Goal: Task Accomplishment & Management: Manage account settings

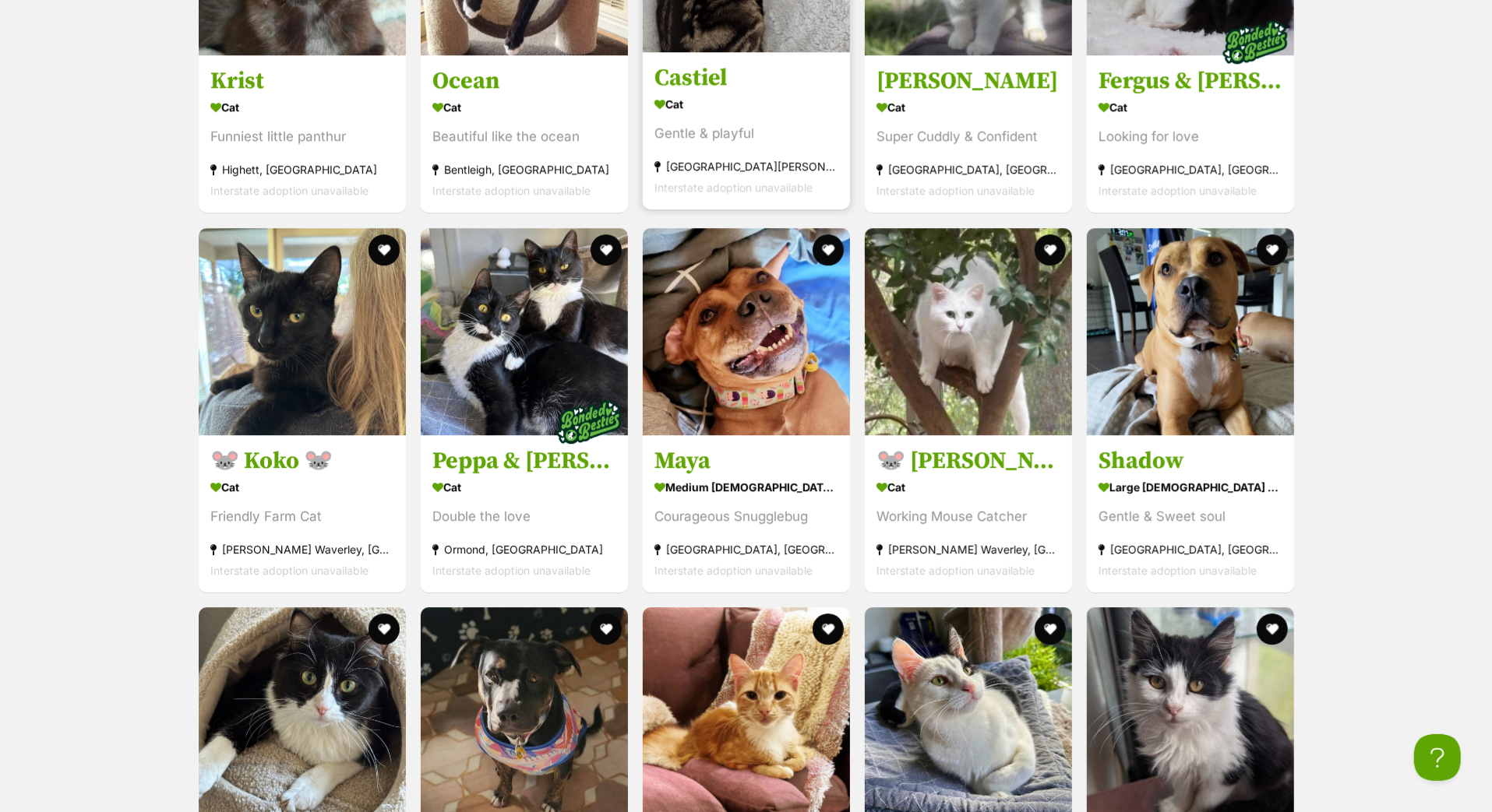
scroll to position [3888, 0]
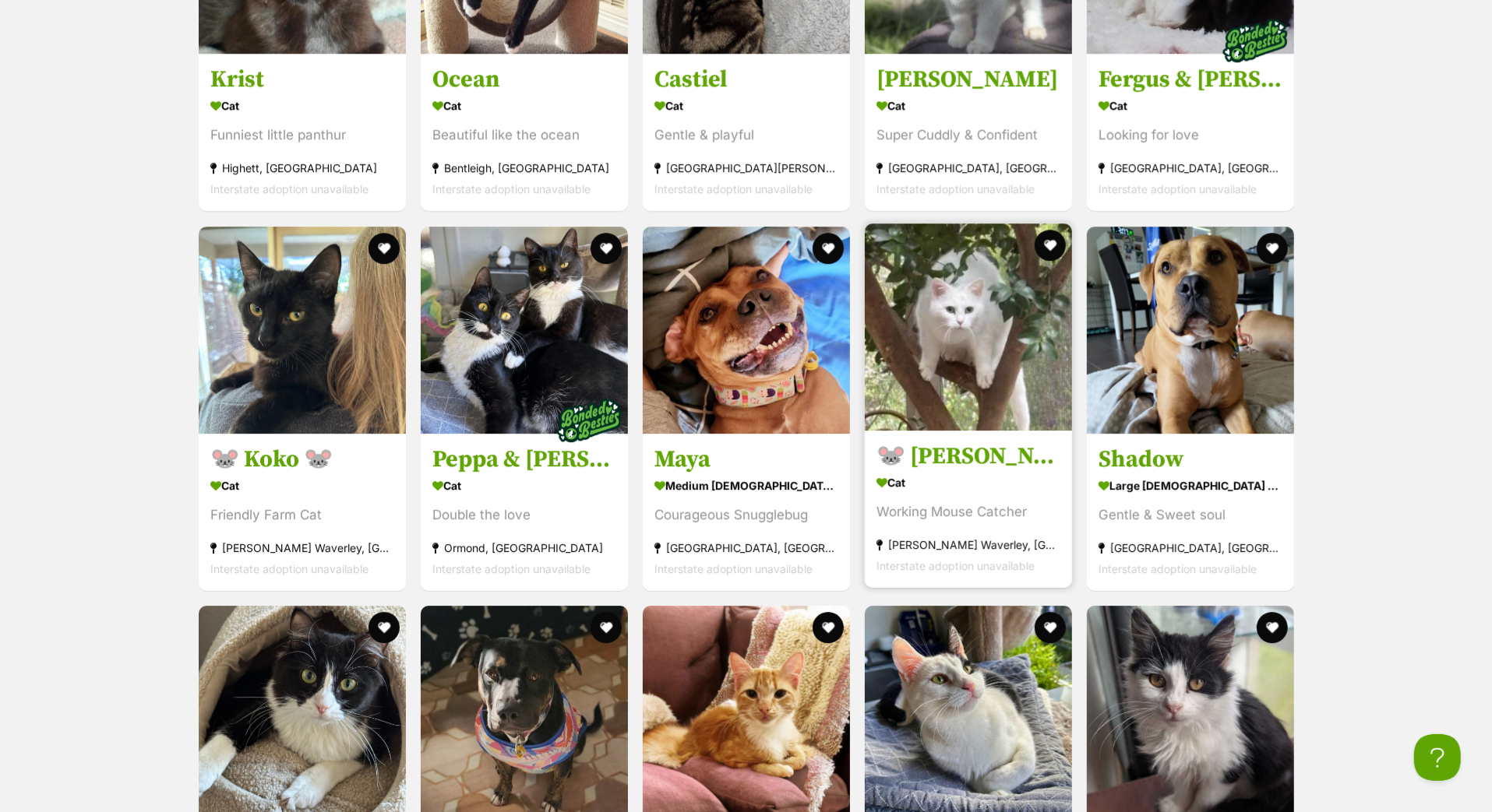
click at [975, 471] on h3 "🐭 [PERSON_NAME] 🐭" at bounding box center [968, 456] width 184 height 30
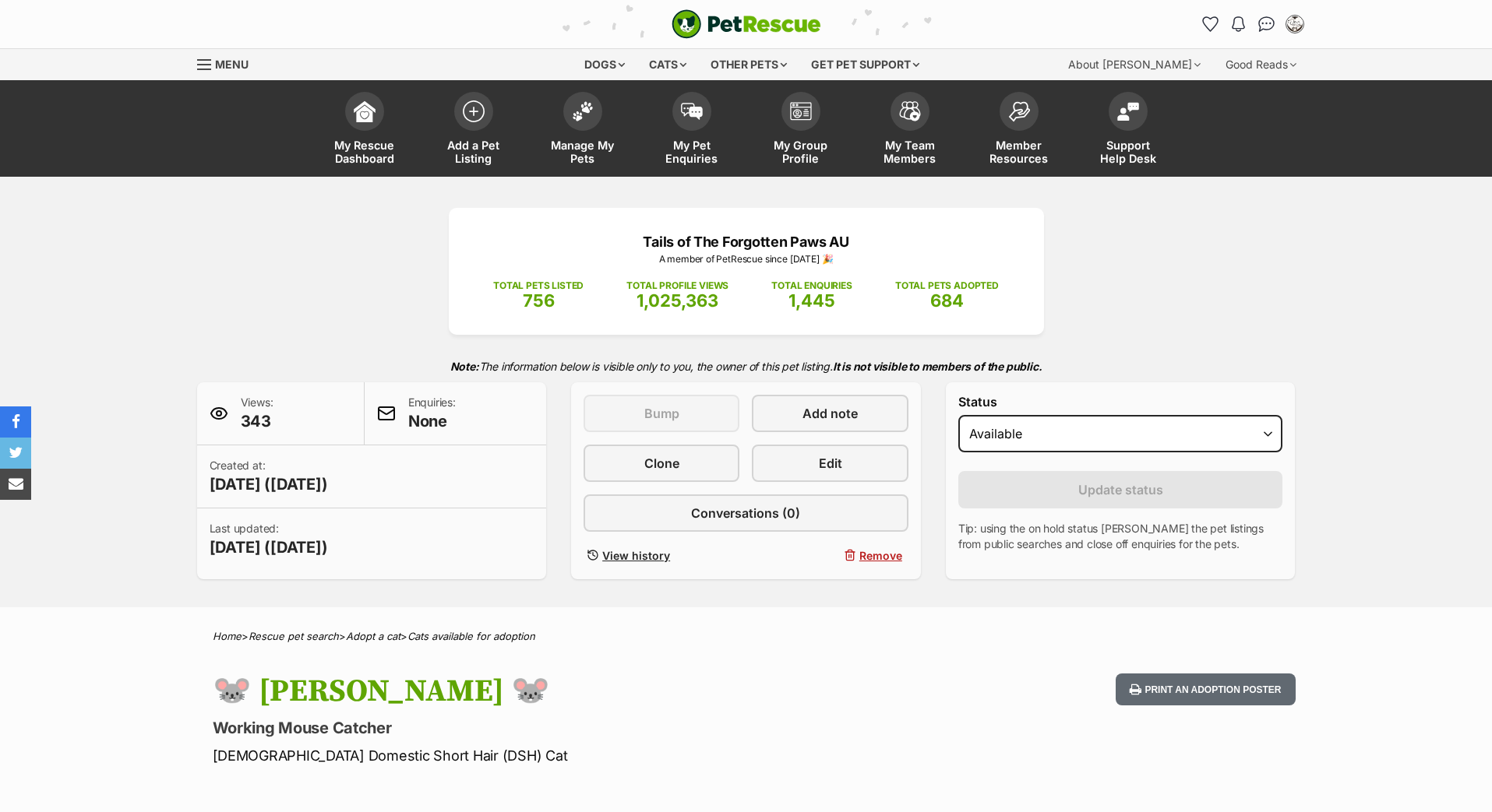
select select "on_hold"
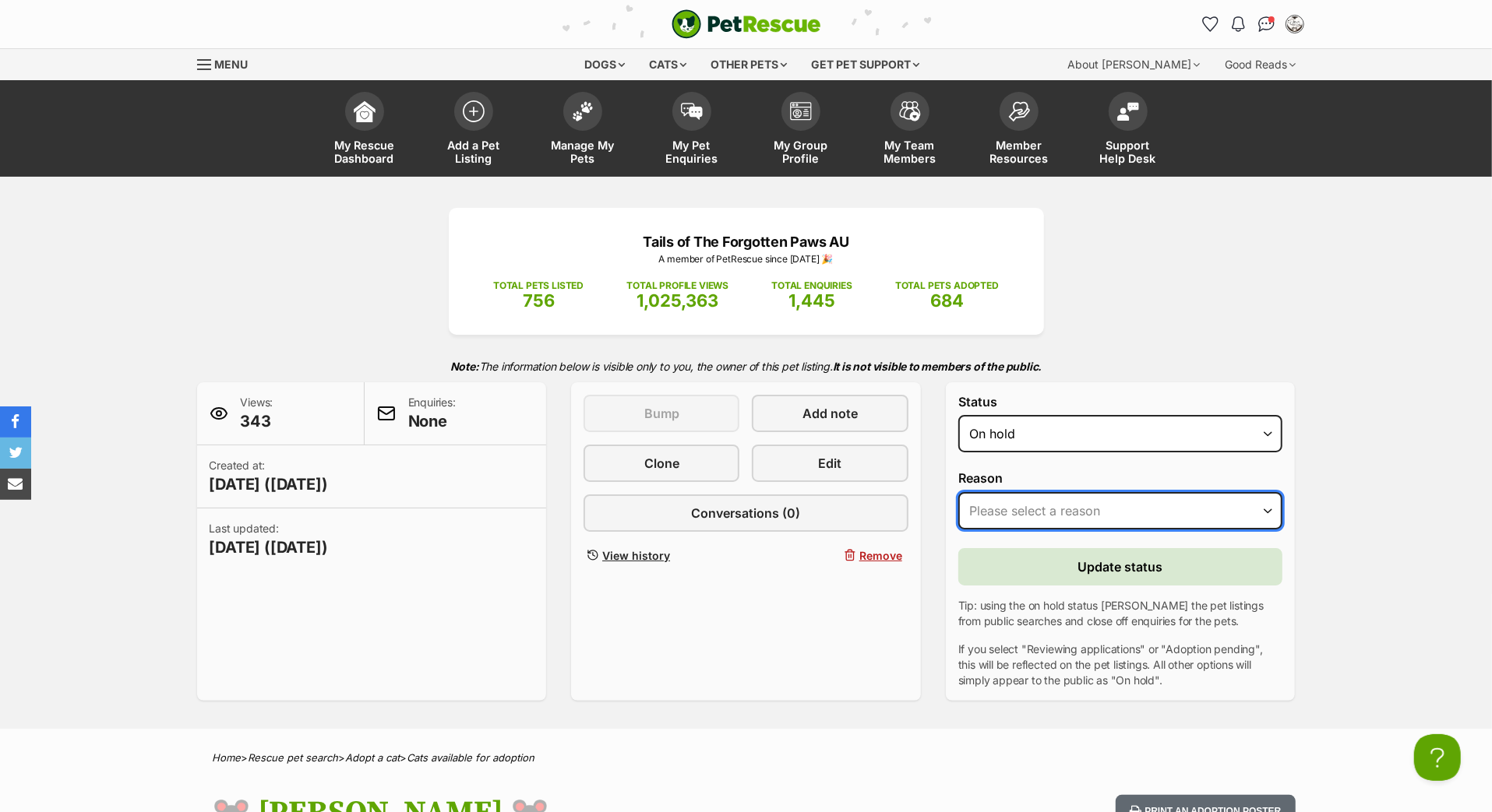
select select "adoption_pending"
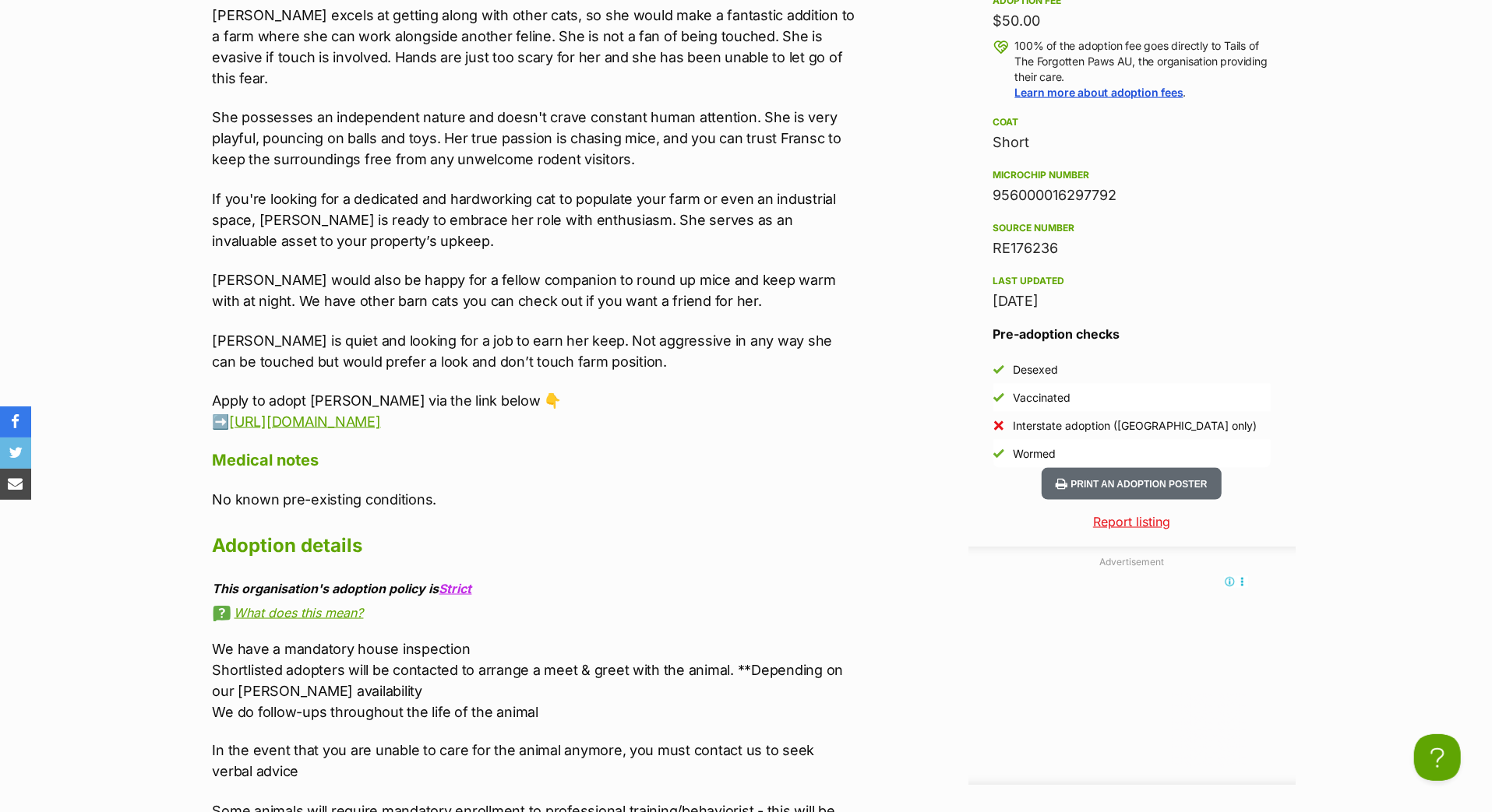
scroll to position [1792, 0]
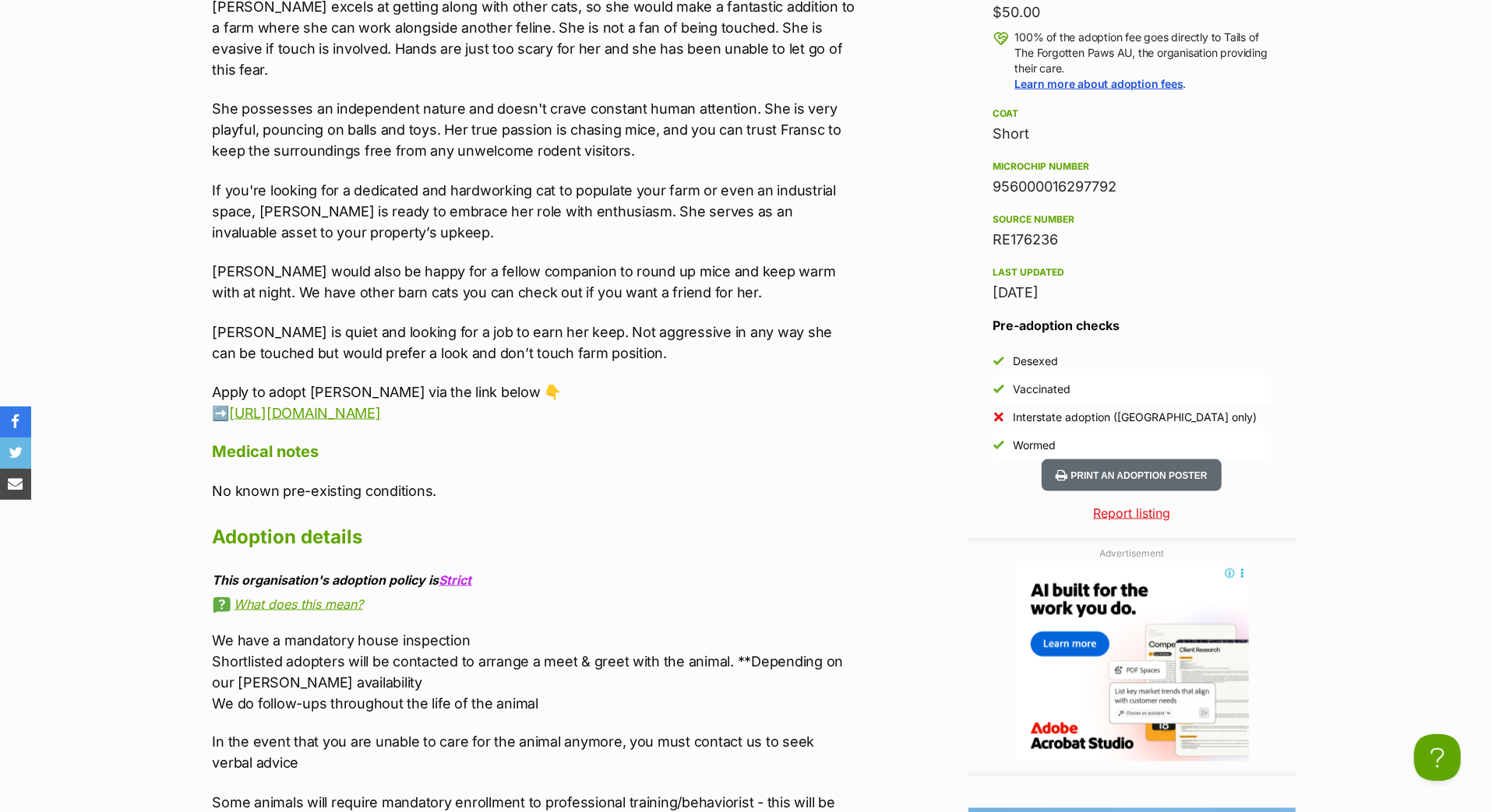
click at [1056, 198] on div "956000016297792" at bounding box center [1131, 186] width 277 height 21
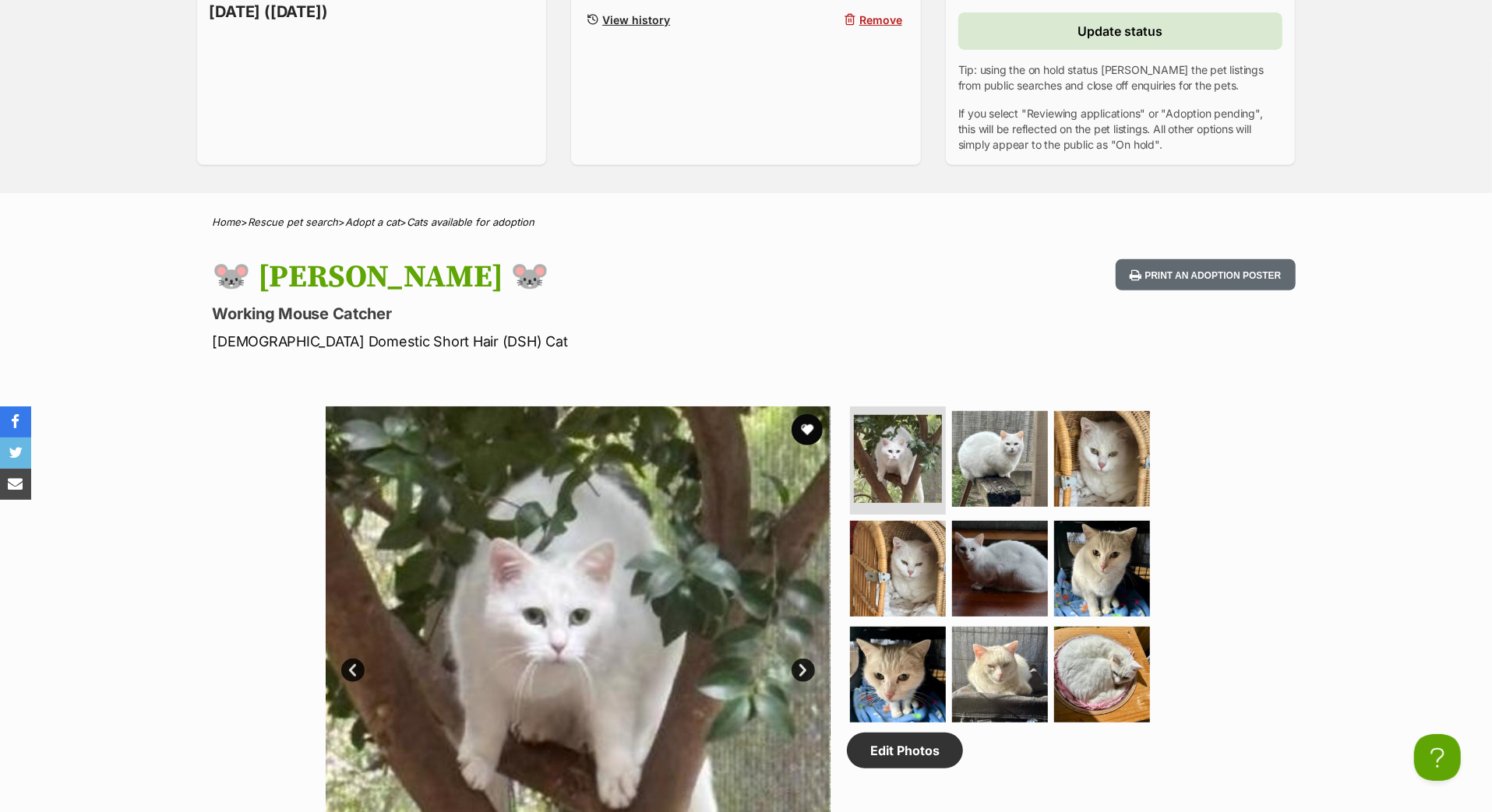
scroll to position [467, 0]
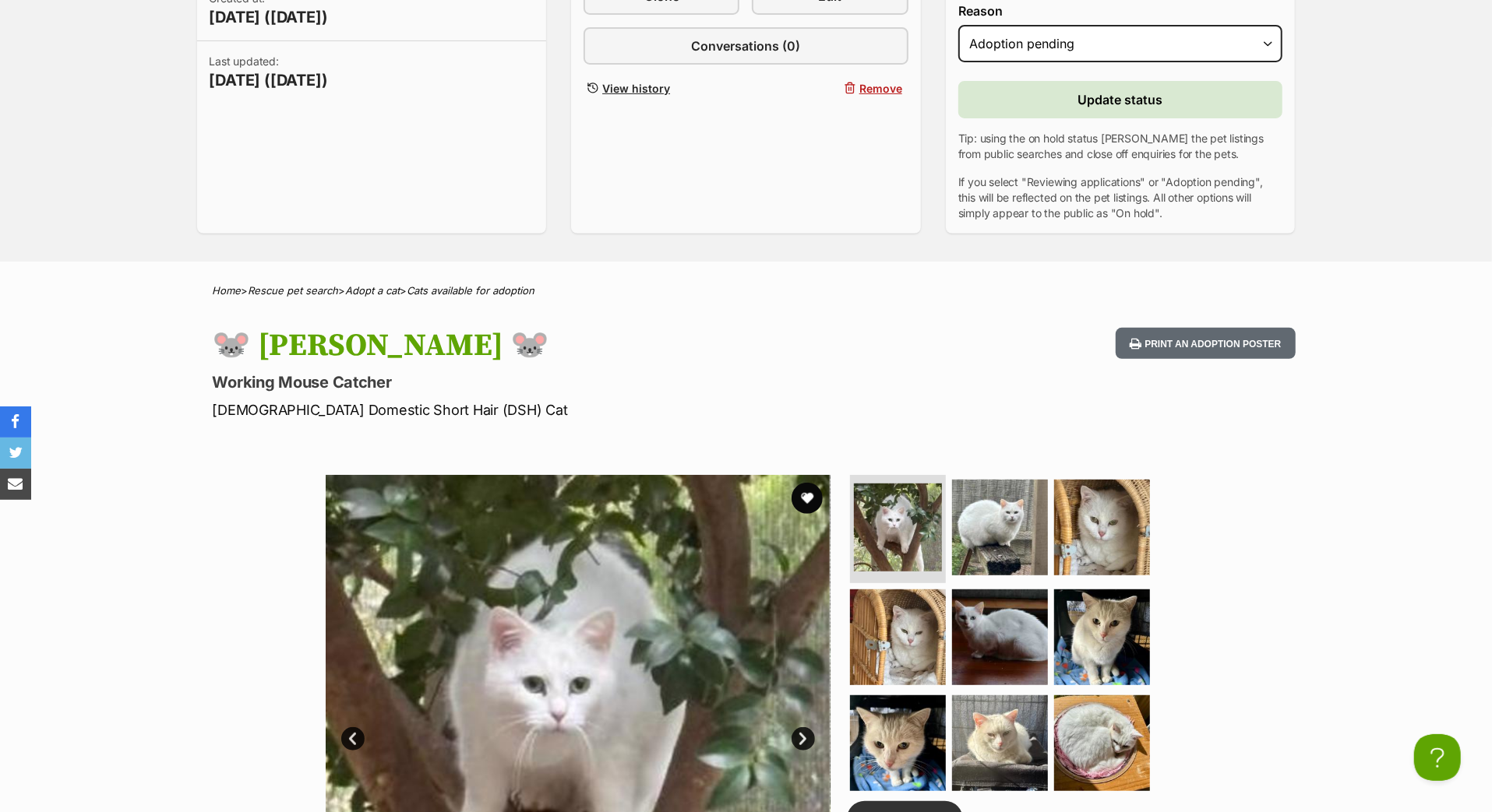
click at [1087, 109] on span "Update status" at bounding box center [1120, 99] width 85 height 19
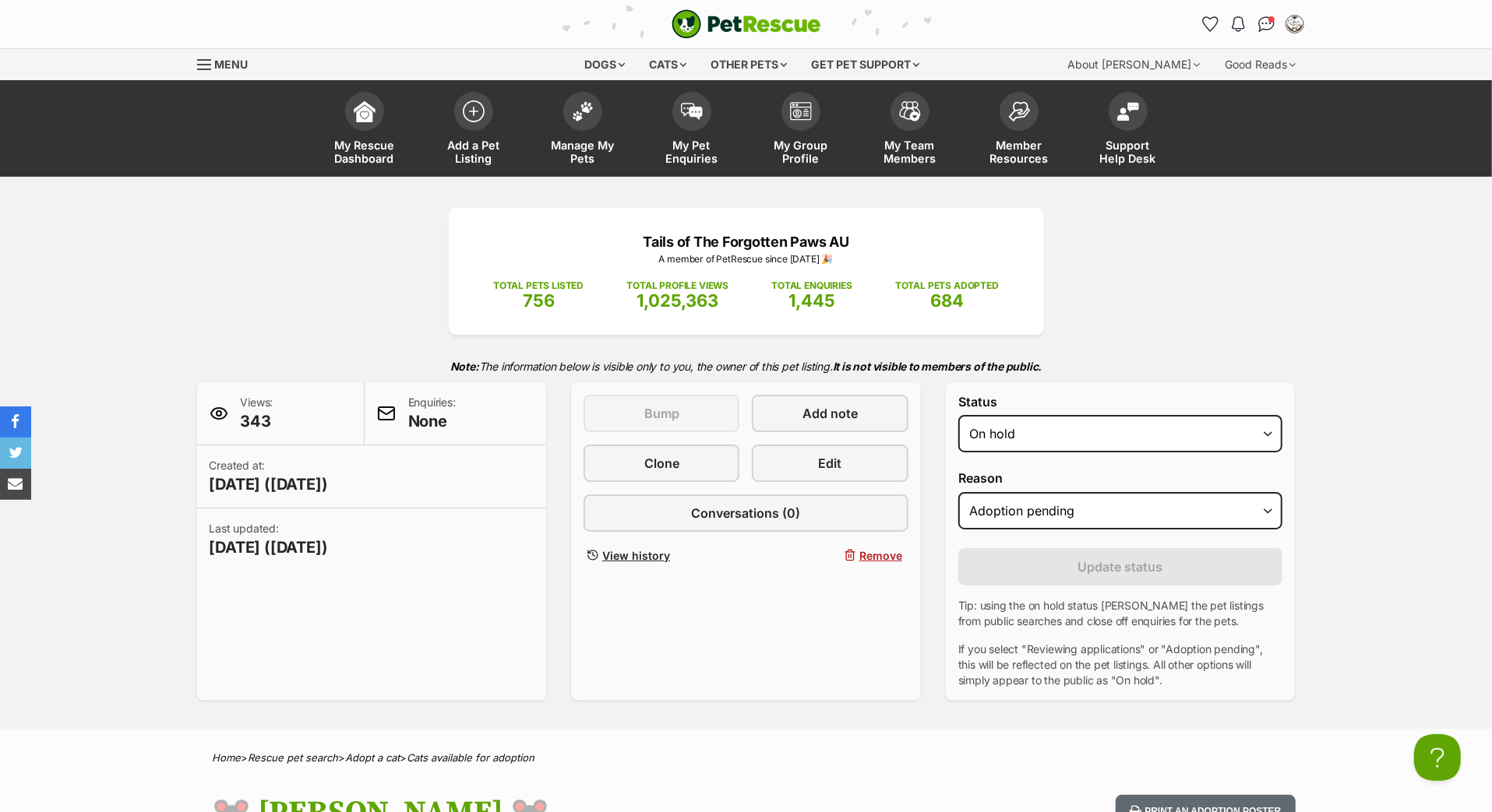
scroll to position [0, 0]
select select "rehomed"
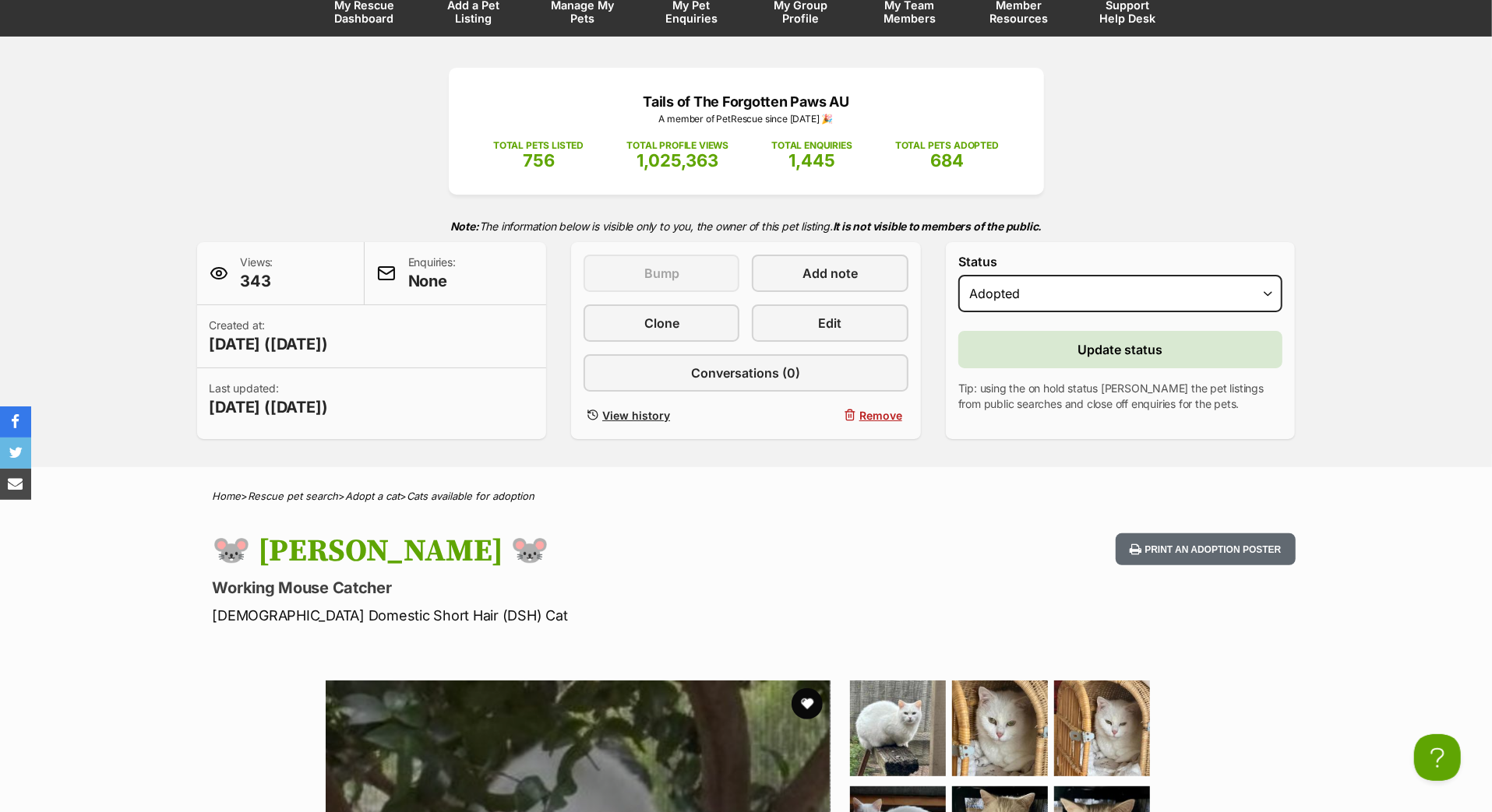
click at [1045, 368] on button "Update status" at bounding box center [1121, 349] width 325 height 37
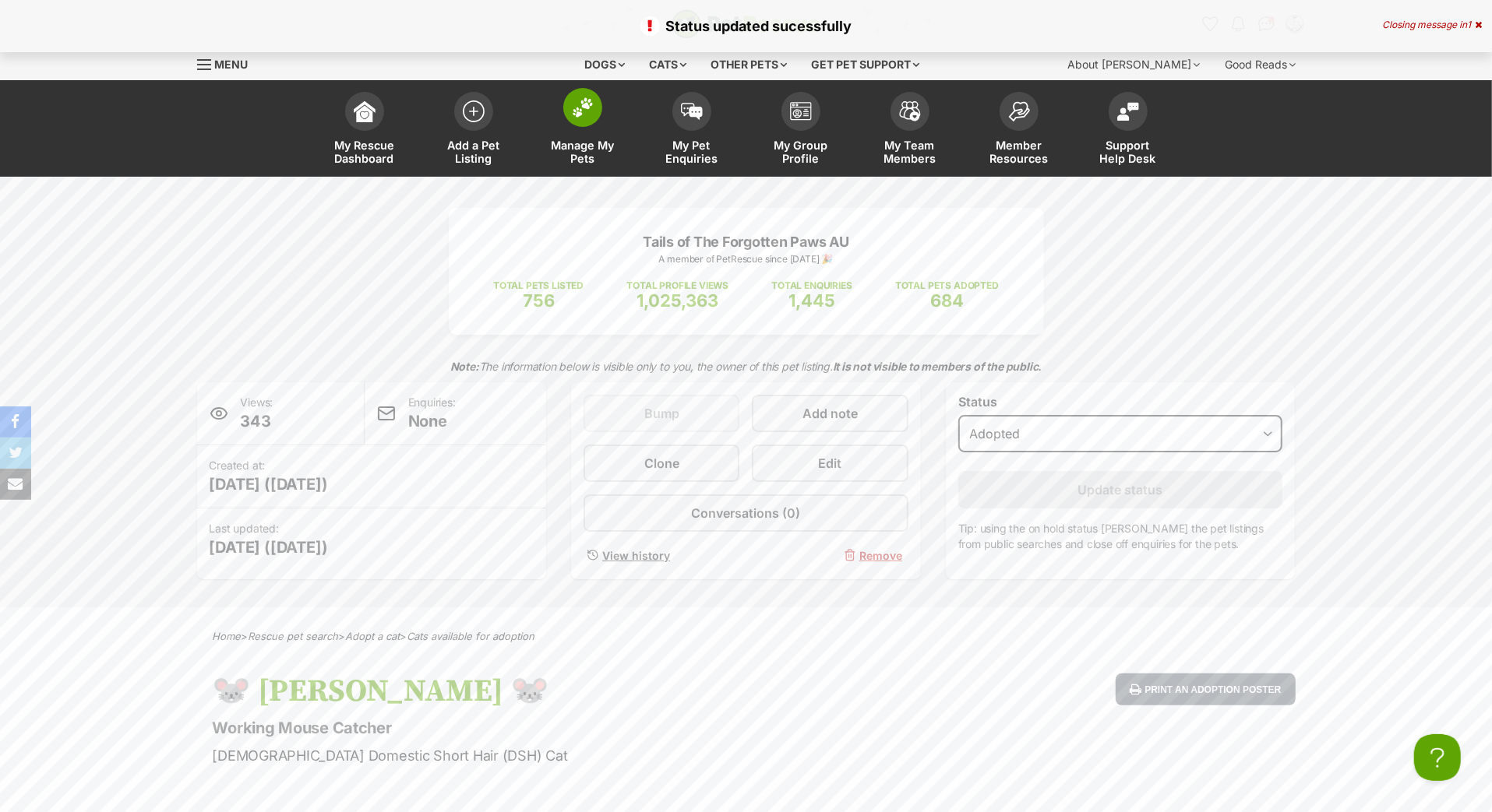
click at [580, 155] on link "Manage My Pets" at bounding box center [583, 130] width 109 height 92
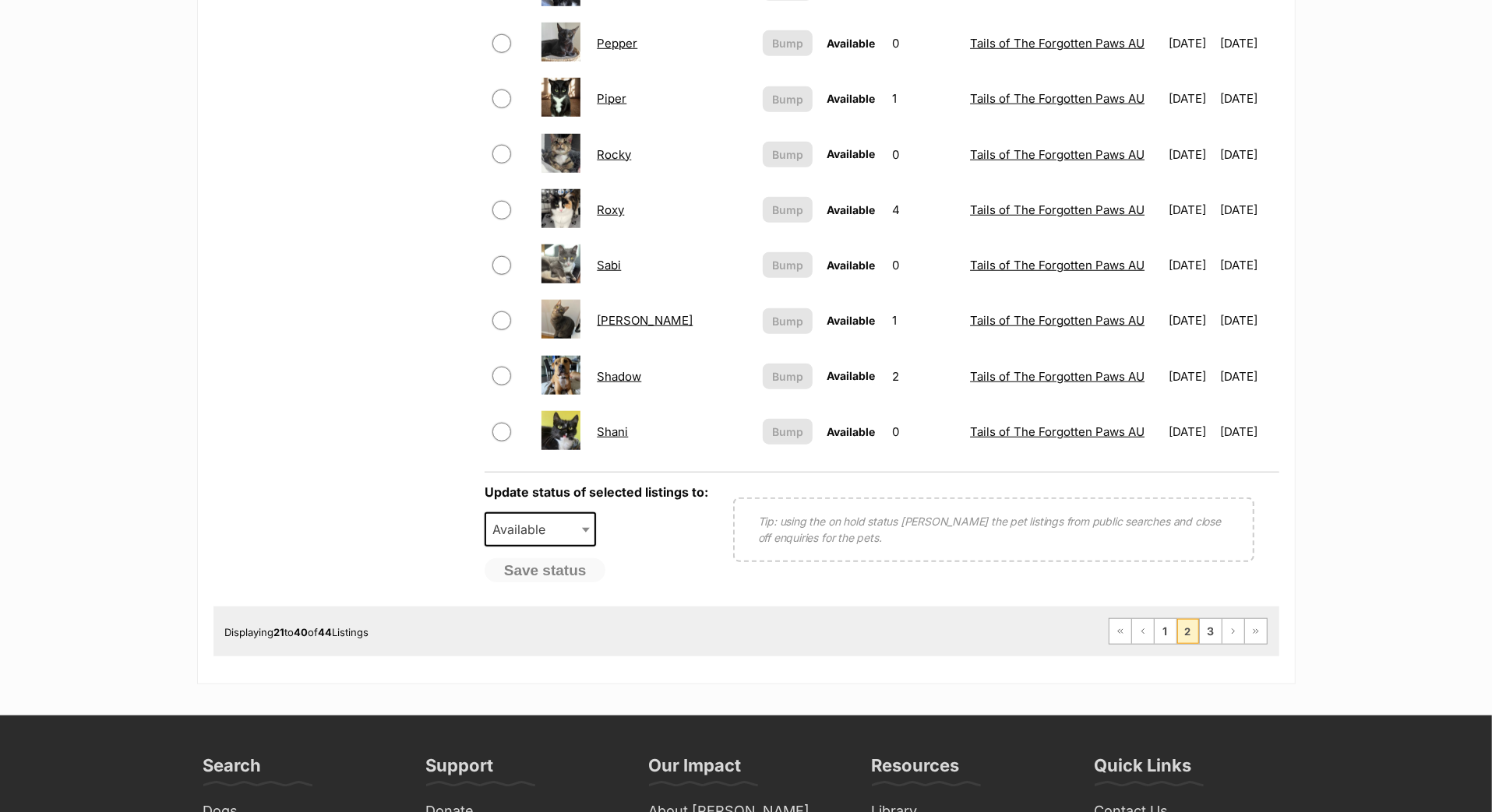
scroll to position [1113, 0]
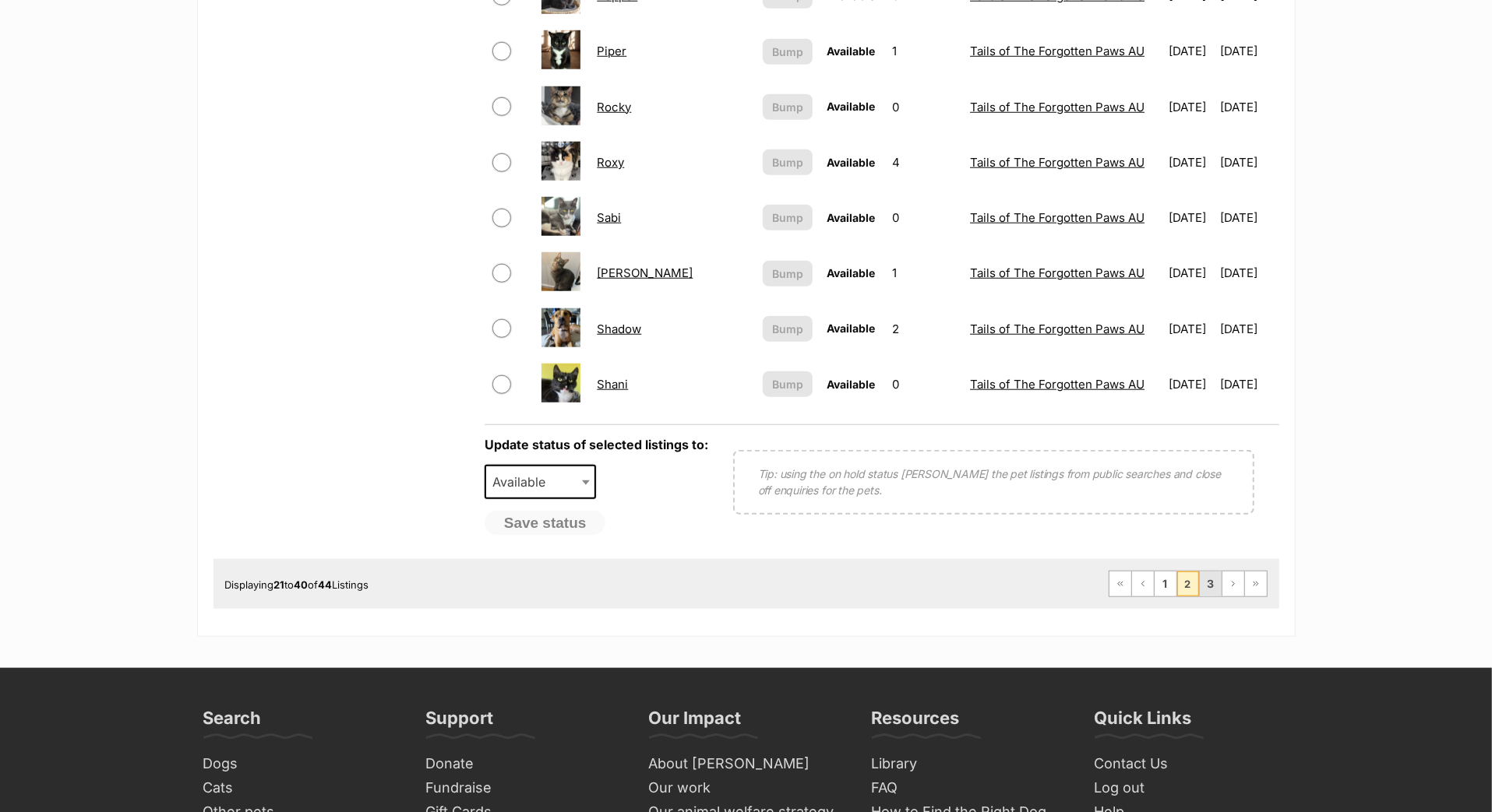
click at [1200, 597] on link "3" at bounding box center [1211, 584] width 21 height 25
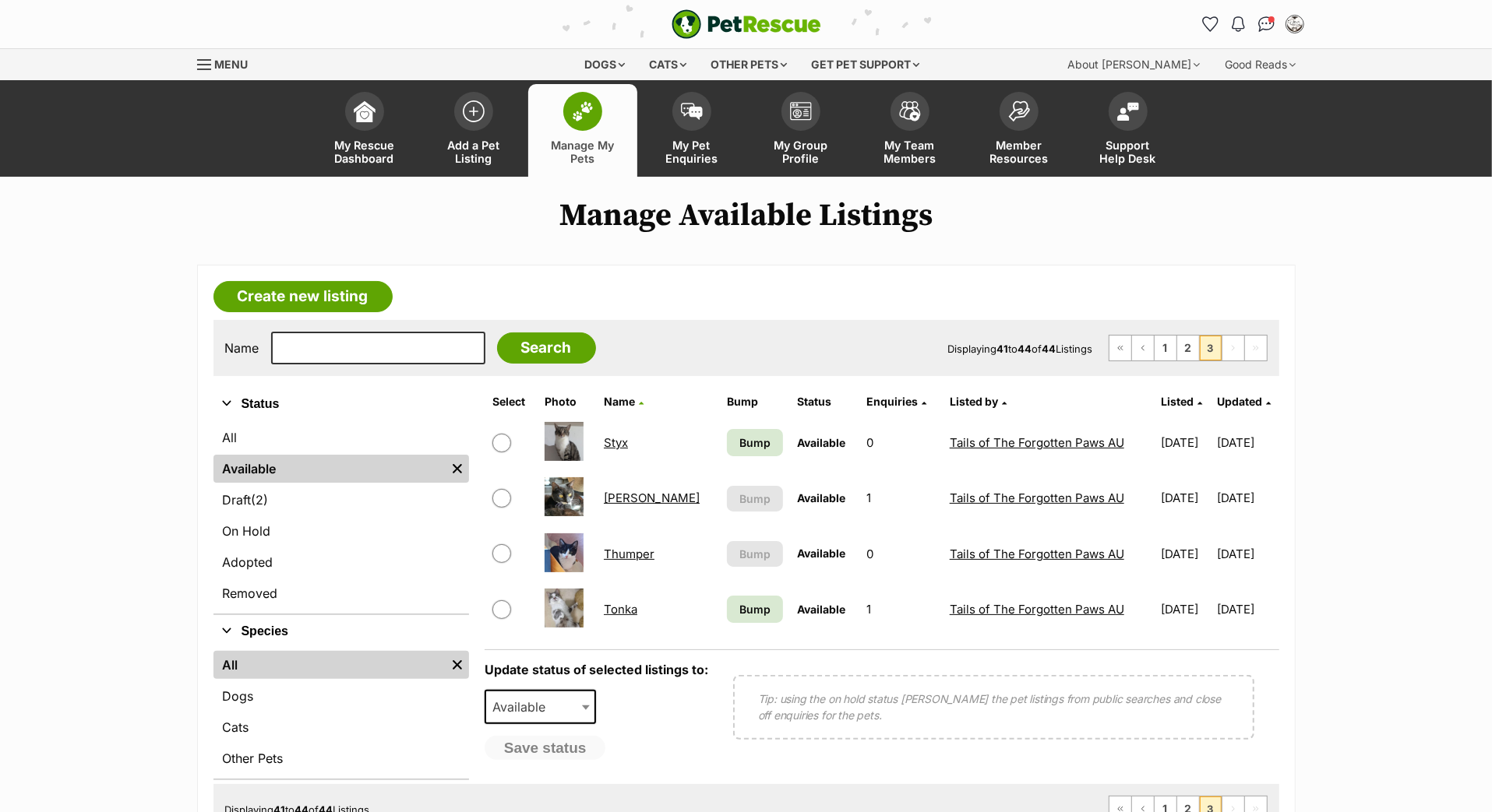
click at [727, 456] on link "Bump" at bounding box center [755, 442] width 56 height 27
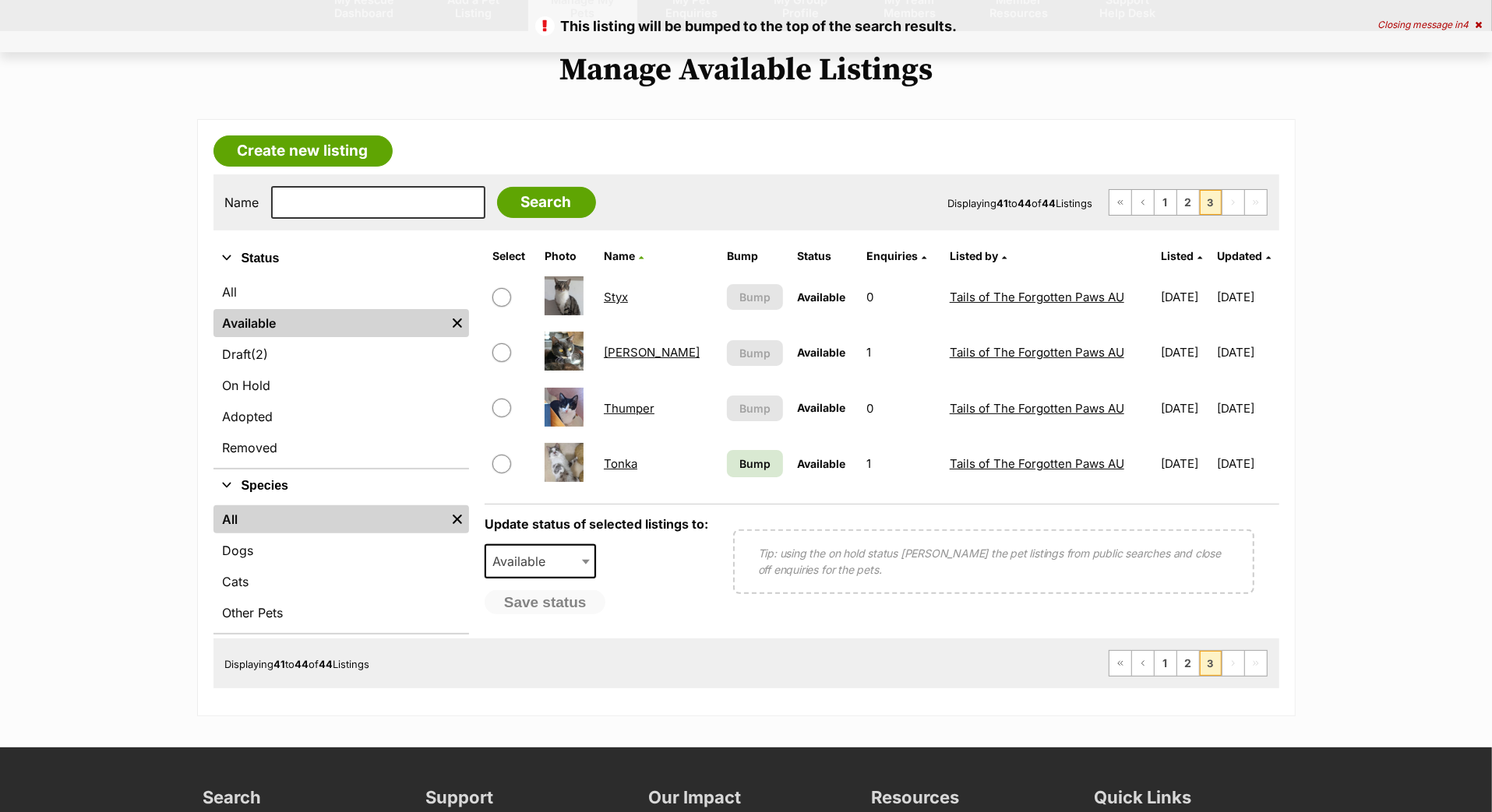
scroll to position [146, 0]
click at [739, 472] on span "Bump" at bounding box center [755, 464] width 31 height 17
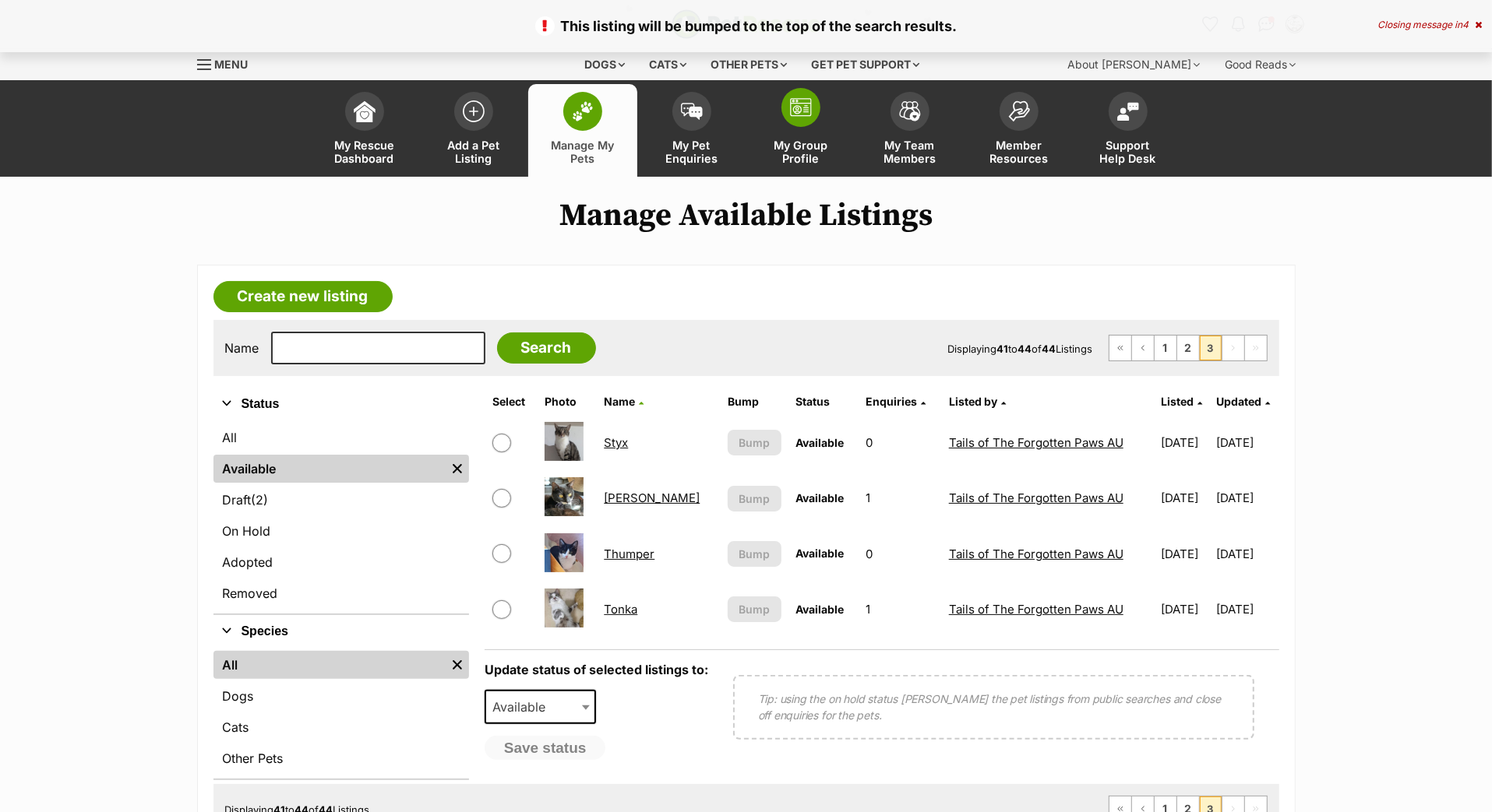
click at [796, 117] on img at bounding box center [800, 107] width 21 height 19
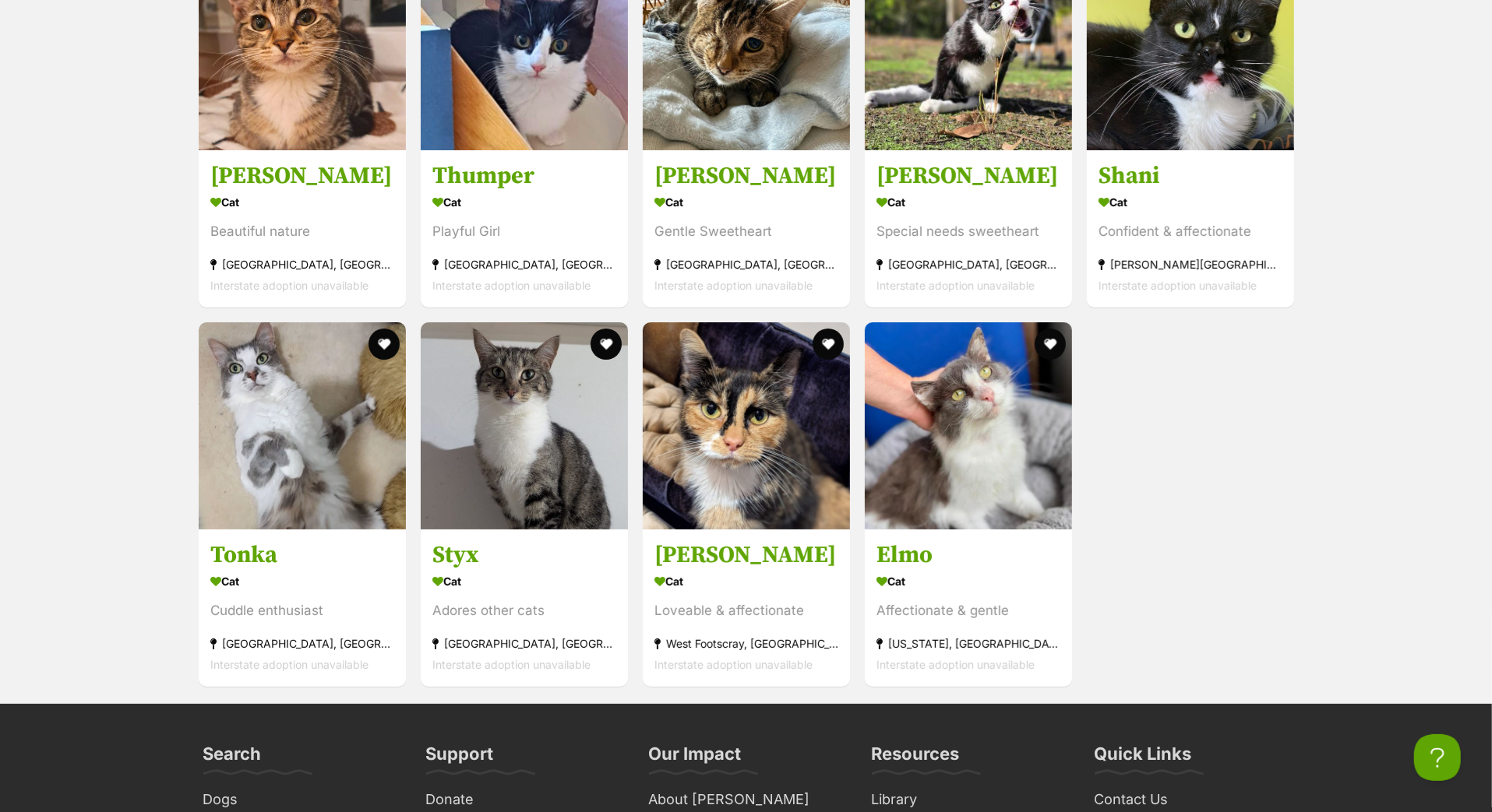
scroll to position [4938, 0]
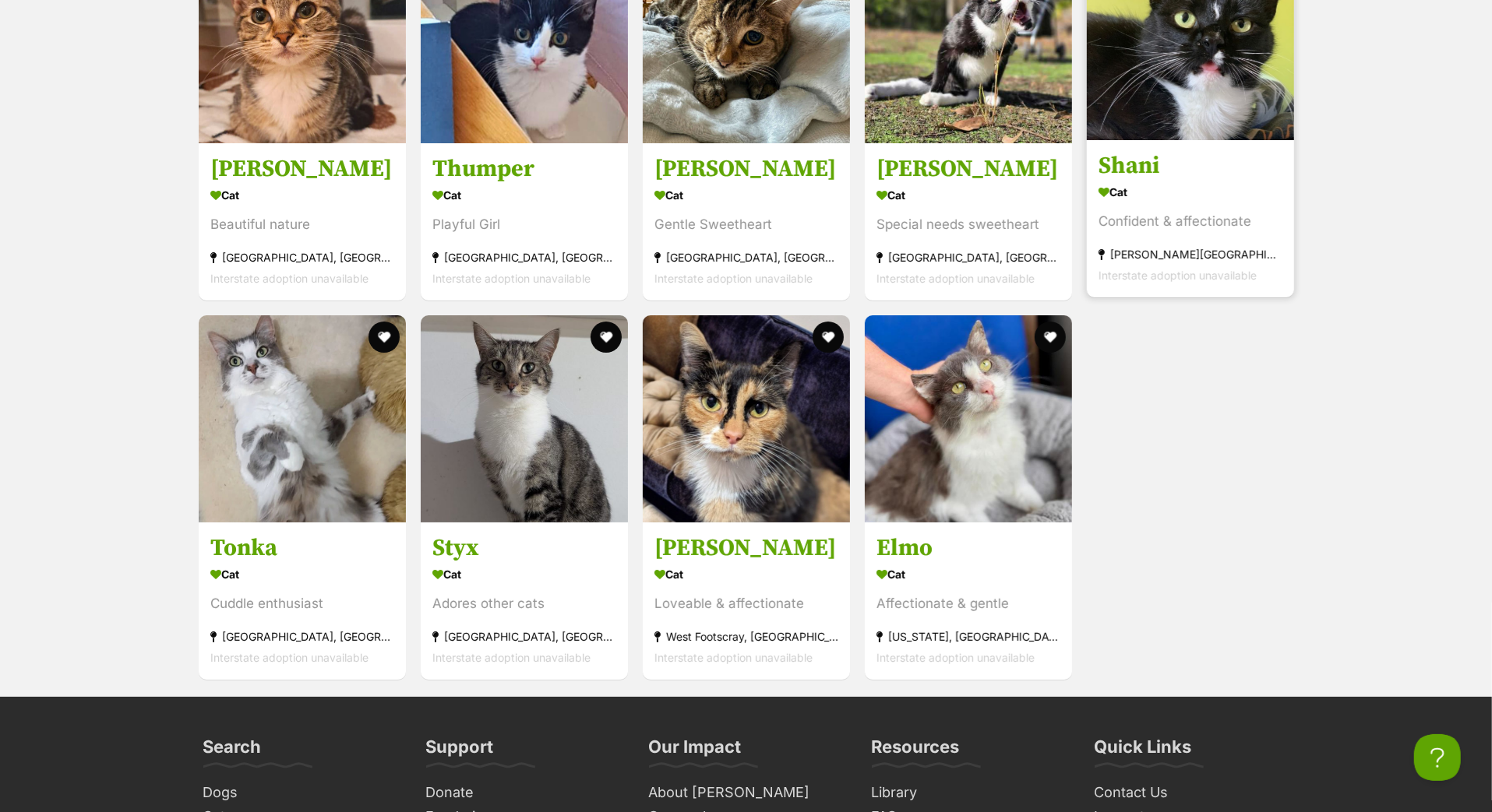
click at [1136, 181] on h3 "Shani" at bounding box center [1190, 166] width 184 height 30
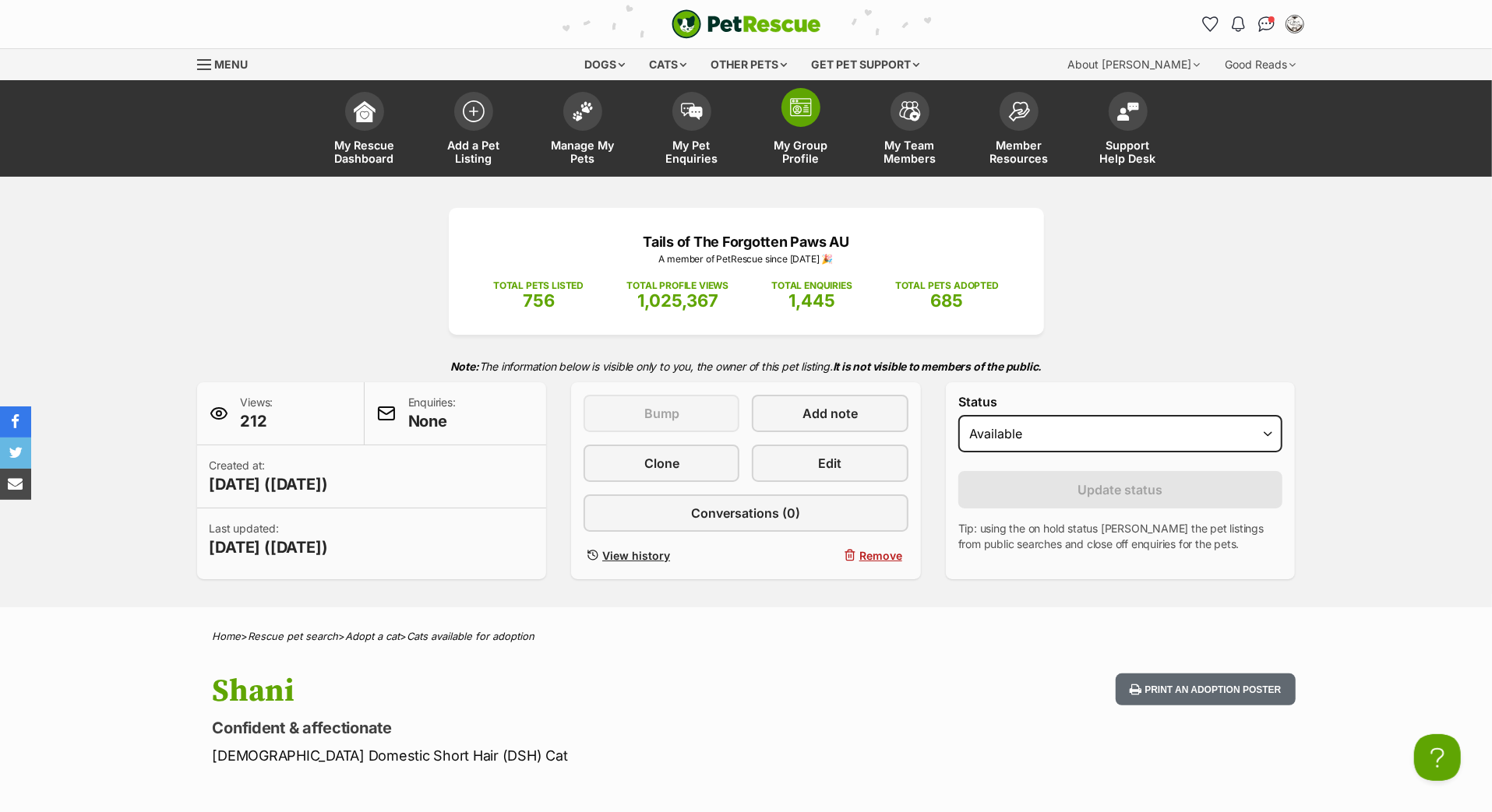
click at [811, 146] on link "My Group Profile" at bounding box center [800, 130] width 109 height 92
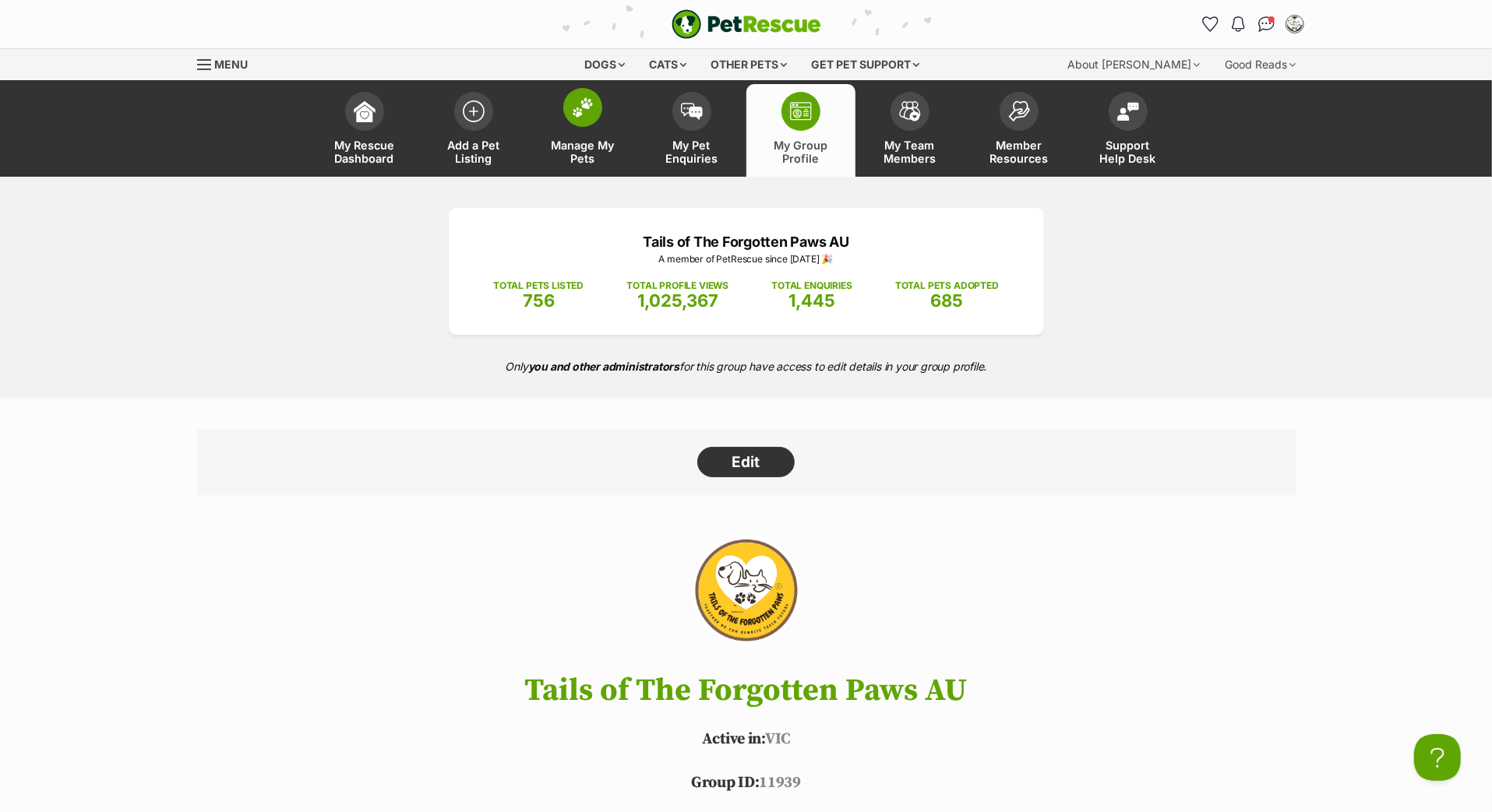
click at [595, 127] on span at bounding box center [582, 107] width 39 height 39
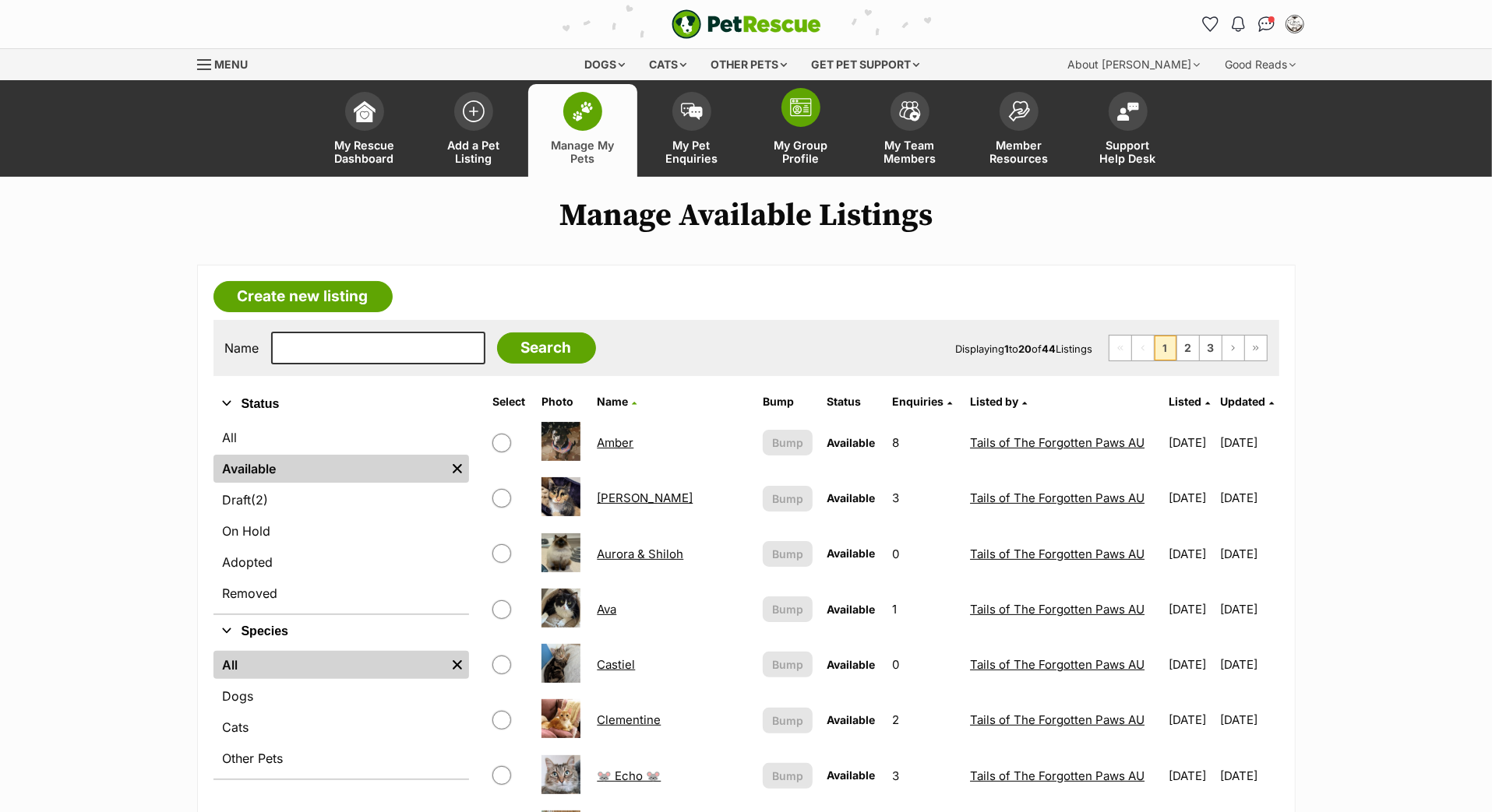
click at [817, 139] on link "My Group Profile" at bounding box center [800, 130] width 109 height 92
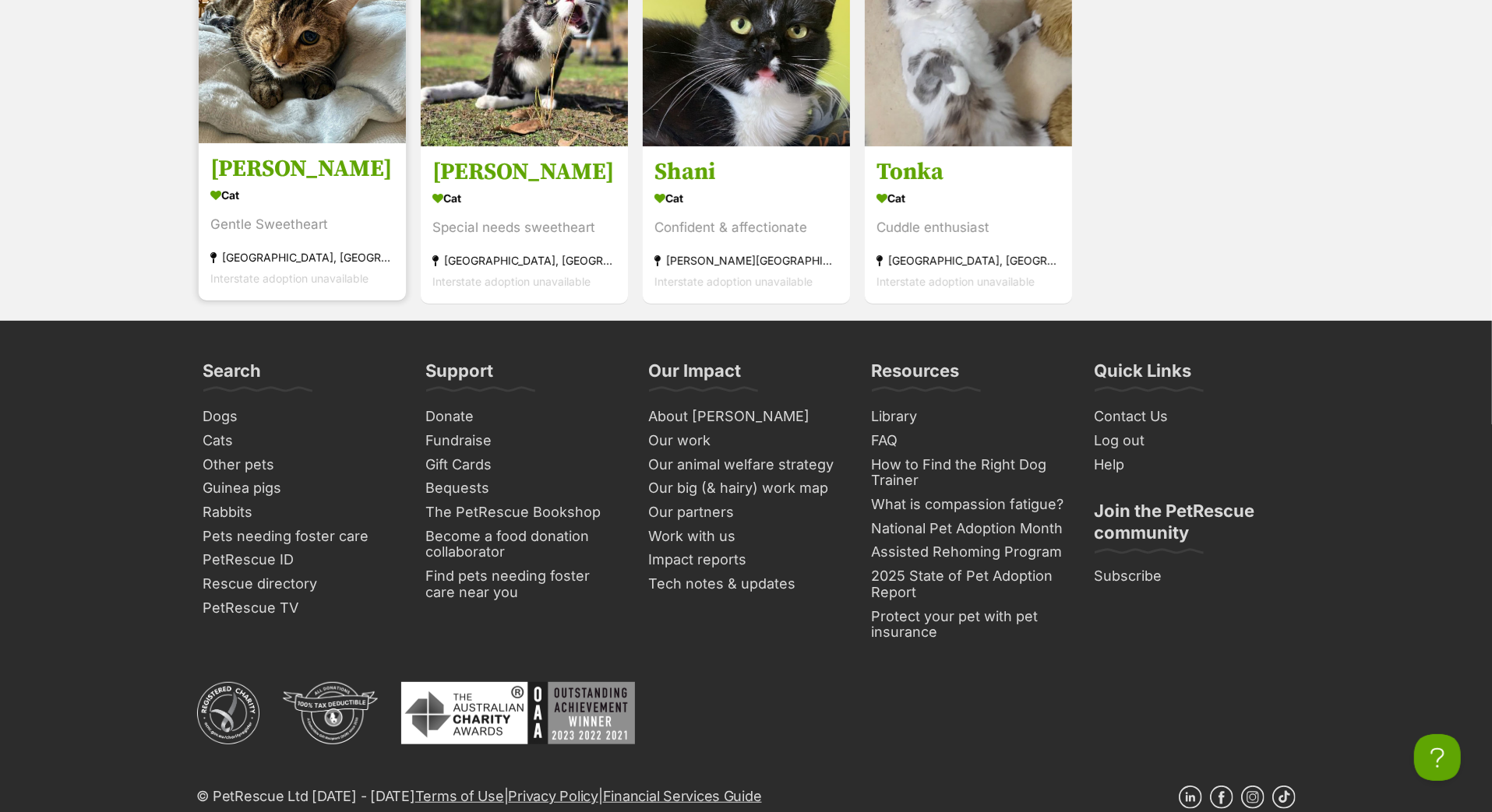
scroll to position [5319, 0]
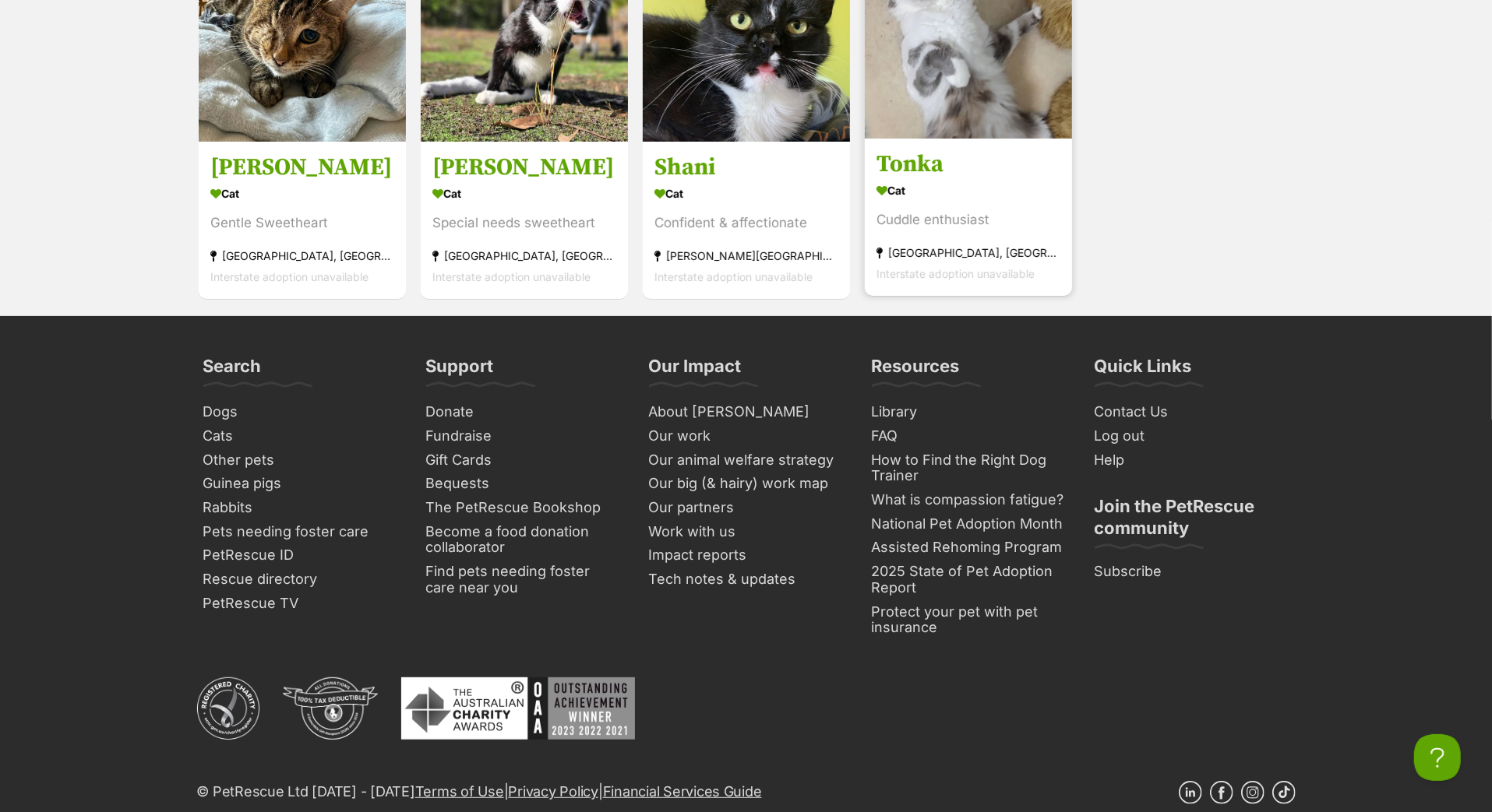
click at [930, 179] on h3 "Tonka" at bounding box center [968, 164] width 184 height 30
